Goal: Task Accomplishment & Management: Manage account settings

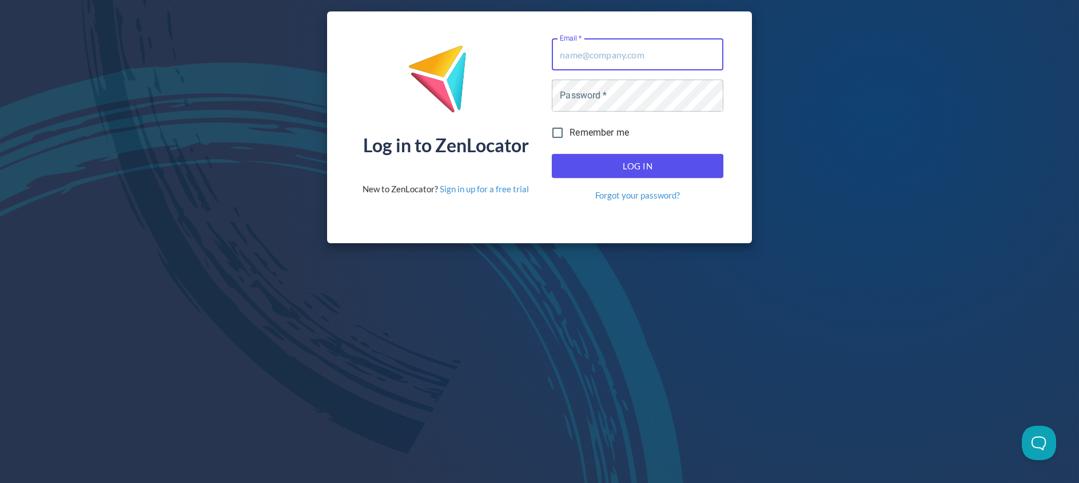
click at [632, 61] on input "Email   *" at bounding box center [638, 54] width 172 height 32
type input "[EMAIL_ADDRESS][DOMAIN_NAME]"
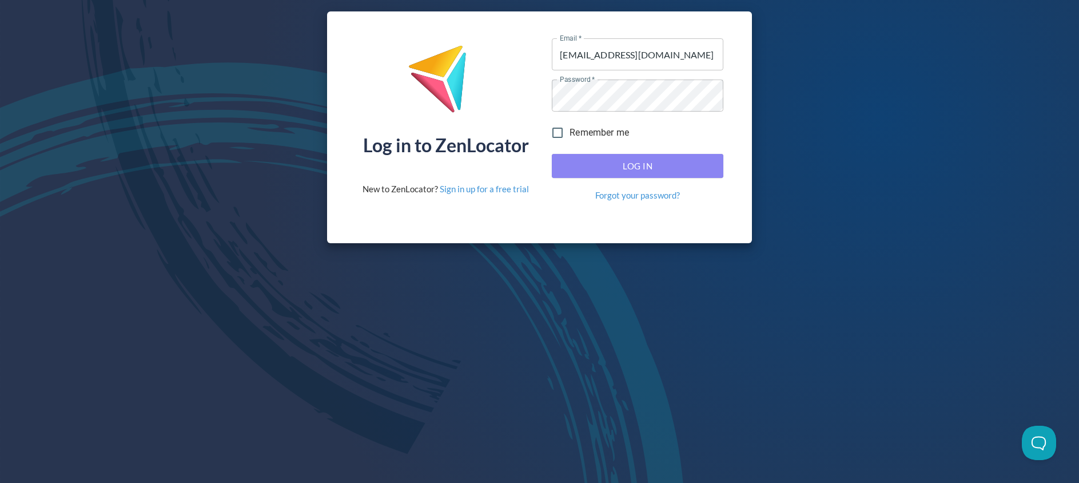
click at [647, 155] on button "Log In" at bounding box center [638, 166] width 172 height 24
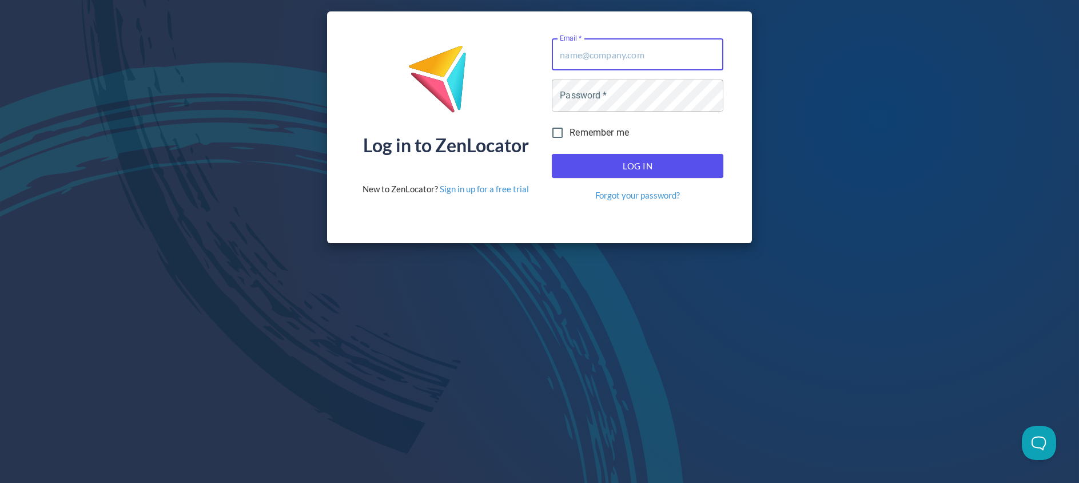
type input "[EMAIL_ADDRESS][DOMAIN_NAME]"
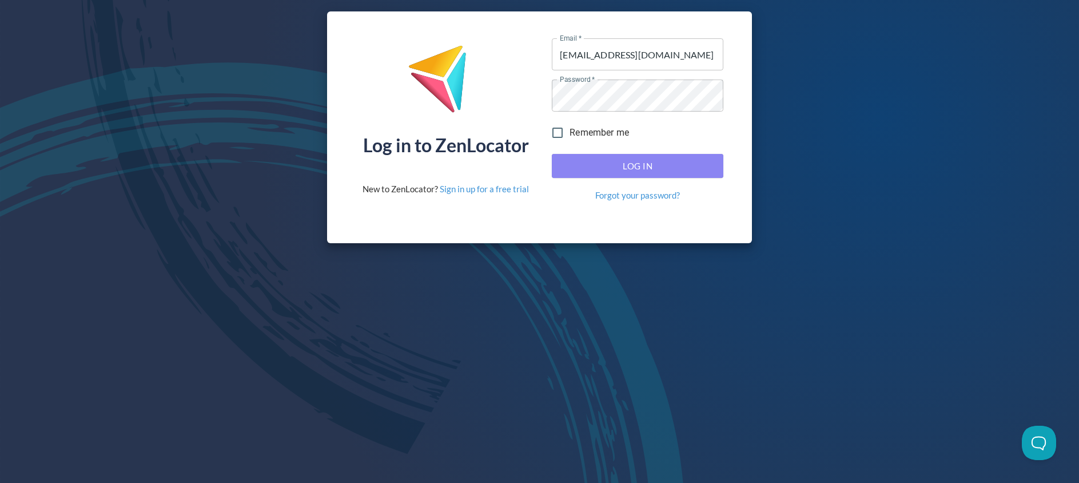
click at [638, 160] on span "Log In" at bounding box center [638, 165] width 146 height 15
